Goal: Find specific page/section: Find specific page/section

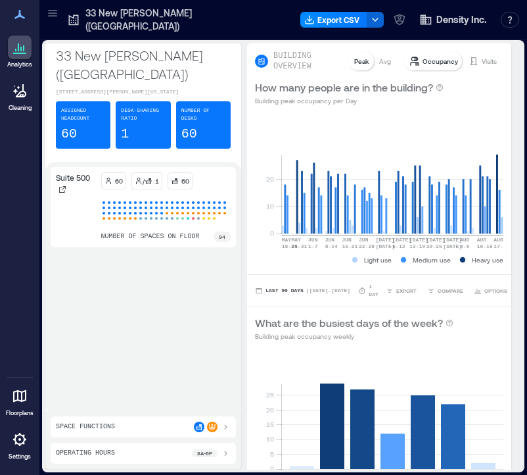
click at [17, 390] on icon at bounding box center [20, 396] width 16 height 16
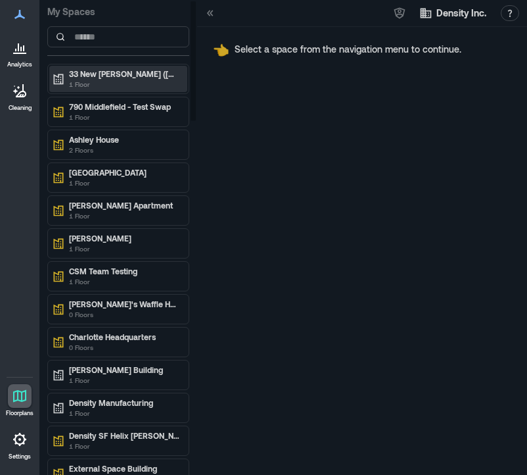
click at [93, 80] on p "1 Floor" at bounding box center [124, 84] width 110 height 11
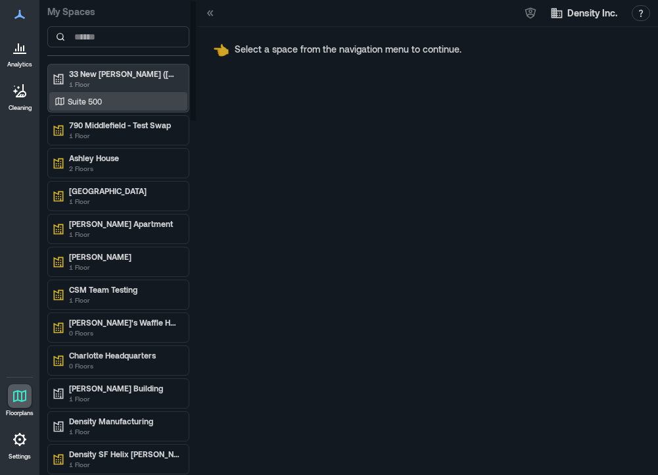
click at [93, 105] on p "Suite 500" at bounding box center [85, 101] width 34 height 11
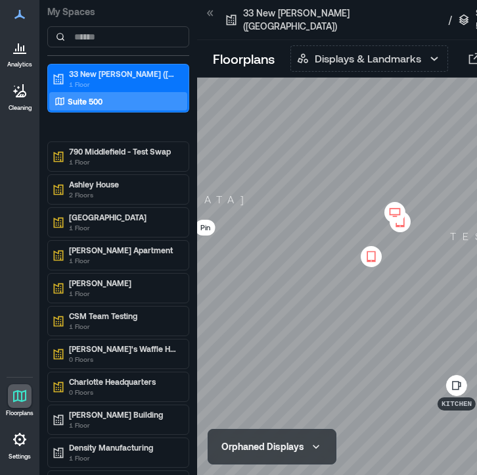
click at [371, 250] on icon at bounding box center [372, 256] width 16 height 13
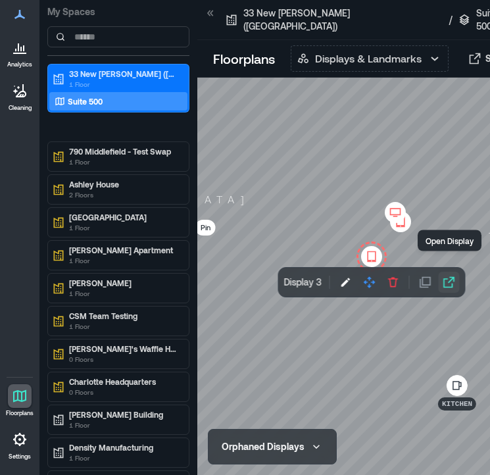
click at [450, 275] on icon "button" at bounding box center [448, 281] width 13 height 13
